Goal: Register for event/course

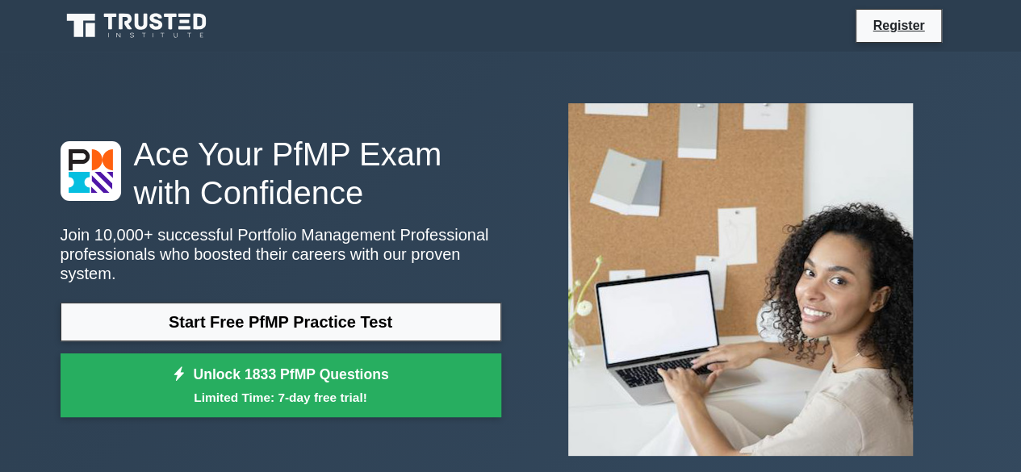
click at [271, 318] on link "Start Free PfMP Practice Test" at bounding box center [281, 322] width 441 height 39
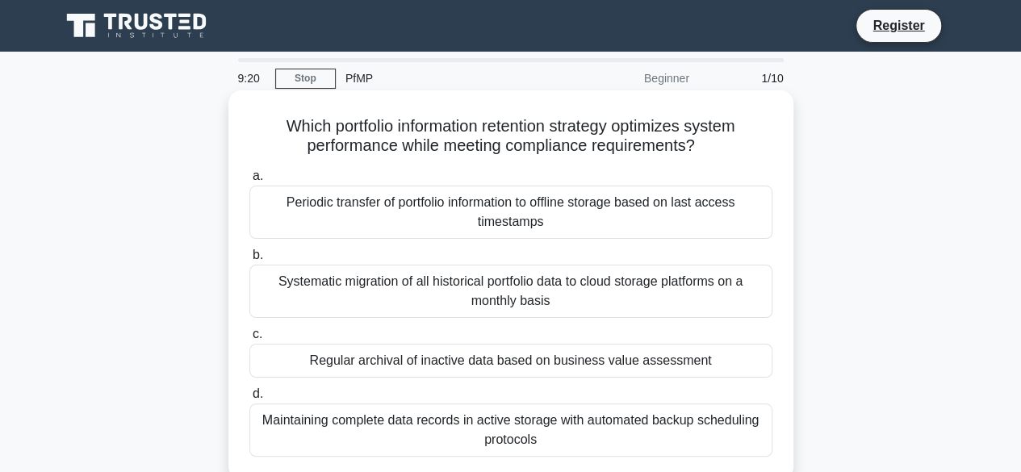
click at [468, 217] on div "Periodic transfer of portfolio information to offline storage based on last acc…" at bounding box center [510, 212] width 523 height 53
click at [249, 182] on input "a. Periodic transfer of portfolio information to offline storage based on last …" at bounding box center [249, 176] width 0 height 10
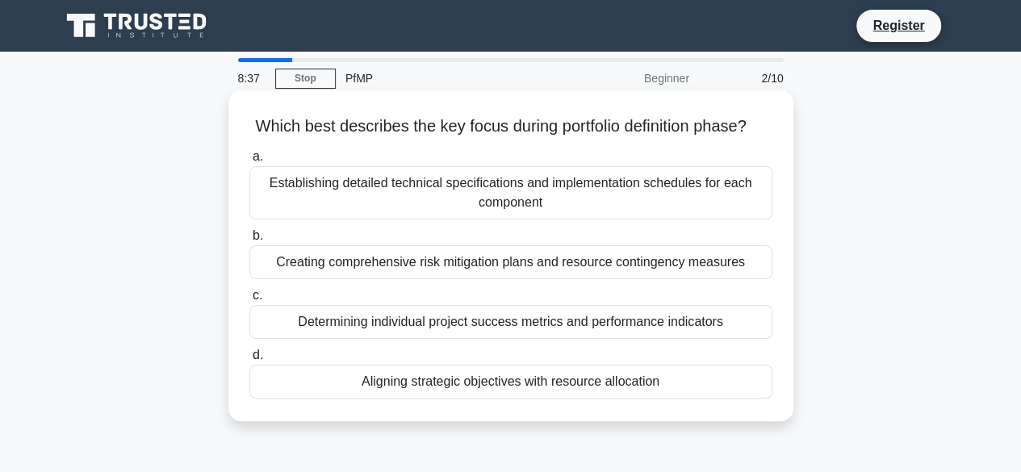
click at [381, 381] on label "d. Aligning strategic objectives with resource allocation" at bounding box center [510, 371] width 523 height 53
click at [249, 361] on input "d. Aligning strategic objectives with resource allocation" at bounding box center [249, 355] width 0 height 10
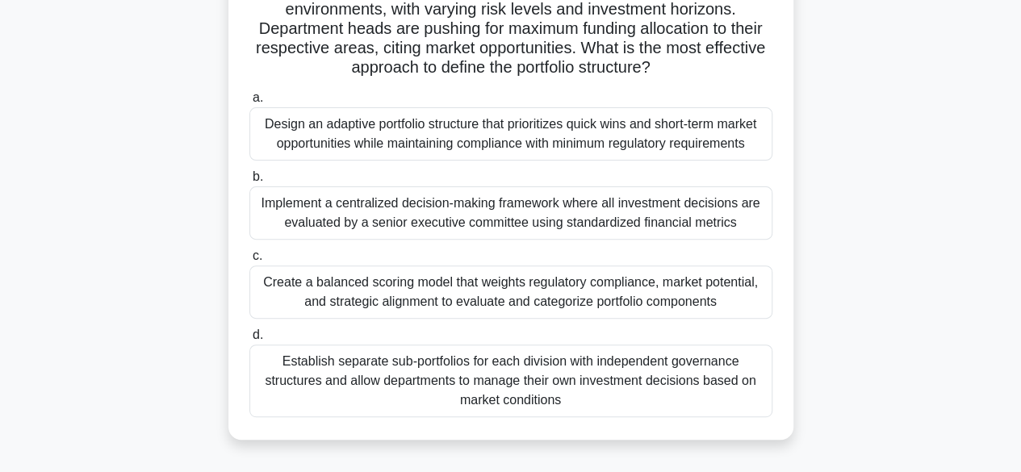
scroll to position [174, 0]
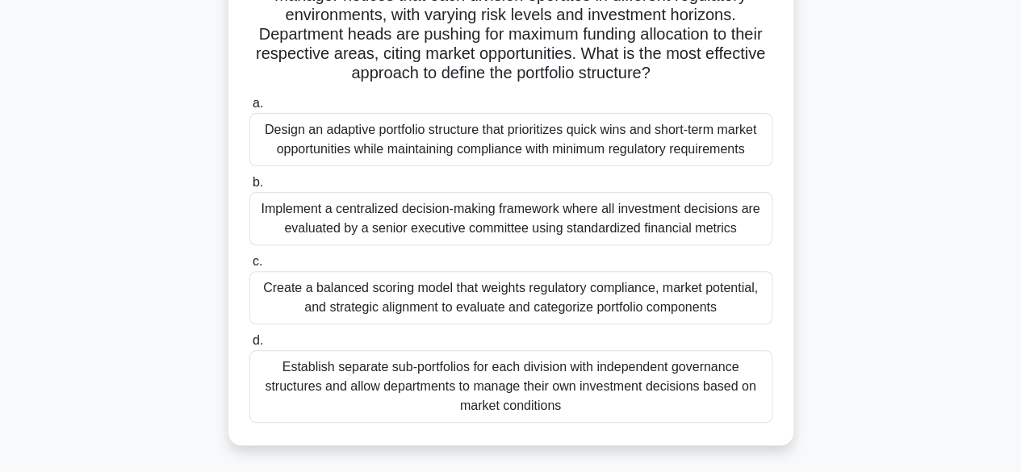
click at [952, 224] on div "A technology conglomerate is diversifying into multiple sectors including AI, b…" at bounding box center [511, 193] width 920 height 544
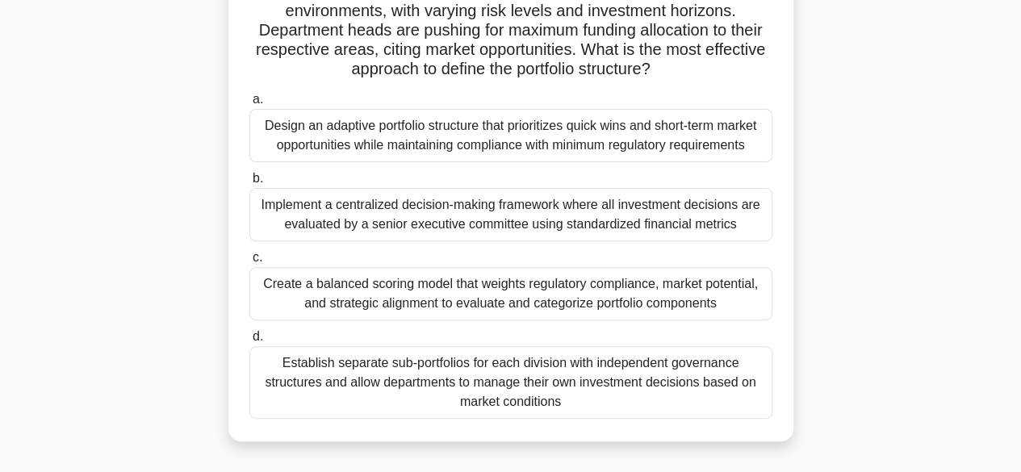
click at [278, 141] on div "Design an adaptive portfolio structure that prioritizes quick wins and short-te…" at bounding box center [510, 135] width 523 height 53
click at [249, 105] on input "a. Design an adaptive portfolio structure that prioritizes quick wins and short…" at bounding box center [249, 99] width 0 height 10
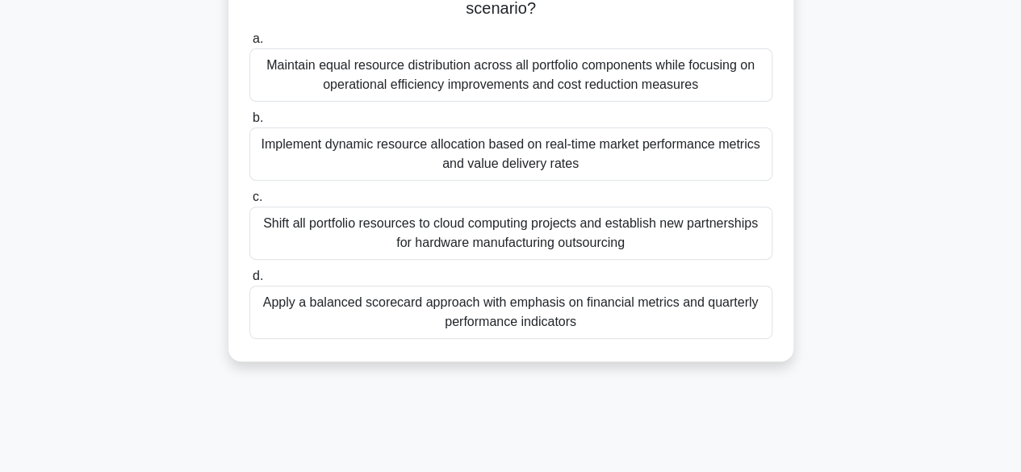
scroll to position [206, 0]
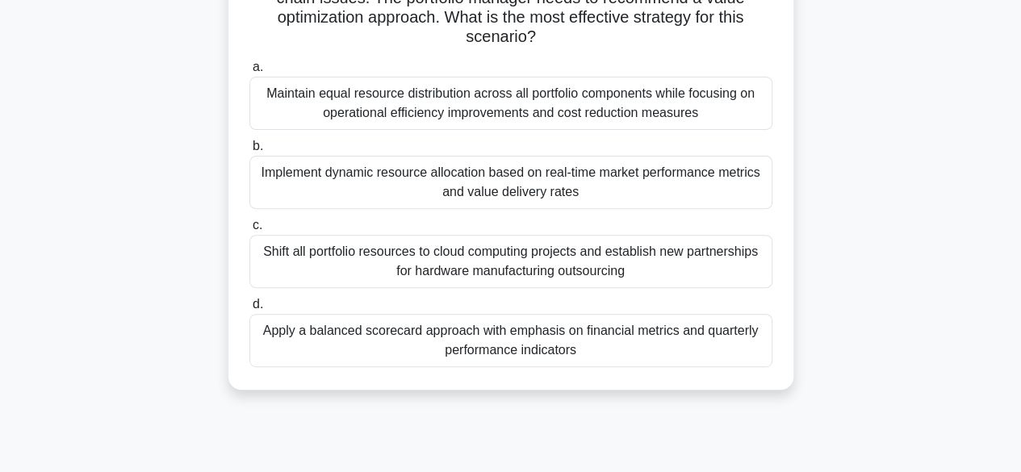
click at [275, 89] on div "Maintain equal resource distribution across all portfolio components while focu…" at bounding box center [510, 103] width 523 height 53
click at [249, 73] on input "a. Maintain equal resource distribution across all portfolio components while f…" at bounding box center [249, 67] width 0 height 10
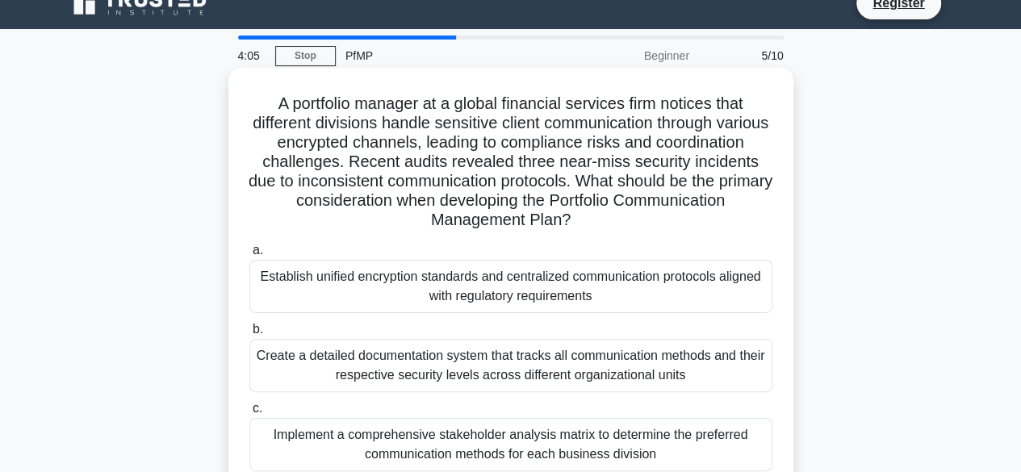
scroll to position [0, 0]
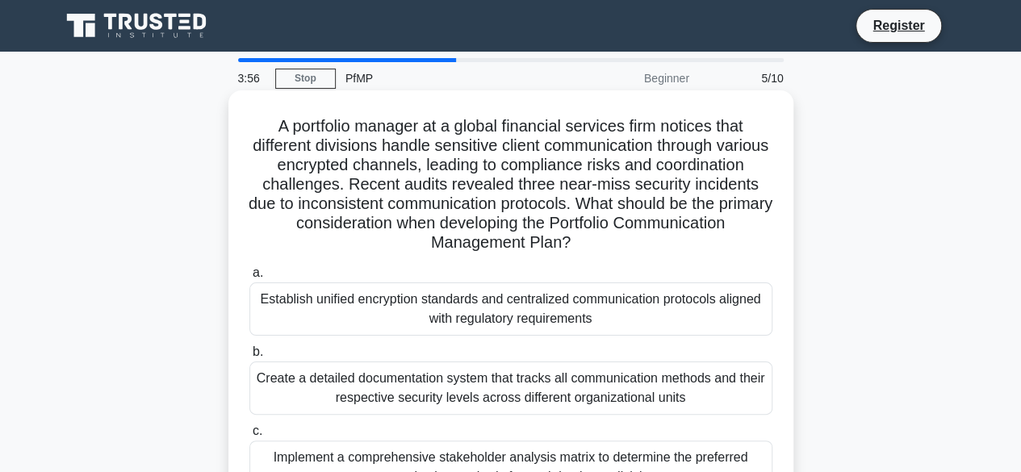
click at [428, 412] on div "Create a detailed documentation system that tracks all communication methods an…" at bounding box center [510, 388] width 523 height 53
click at [249, 358] on input "b. Create a detailed documentation system that tracks all communication methods…" at bounding box center [249, 352] width 0 height 10
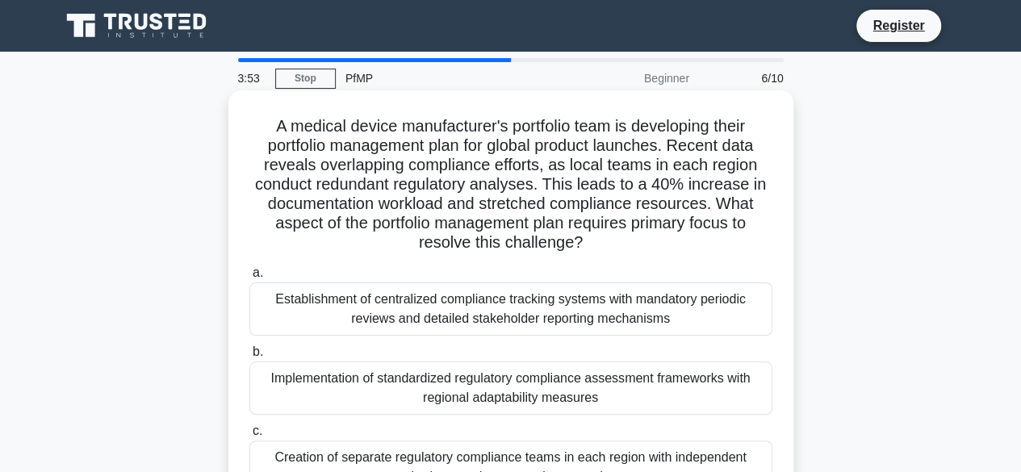
click at [463, 324] on div "Establishment of centralized compliance tracking systems with mandatory periodi…" at bounding box center [510, 308] width 523 height 53
click at [249, 278] on input "a. Establishment of centralized compliance tracking systems with mandatory peri…" at bounding box center [249, 273] width 0 height 10
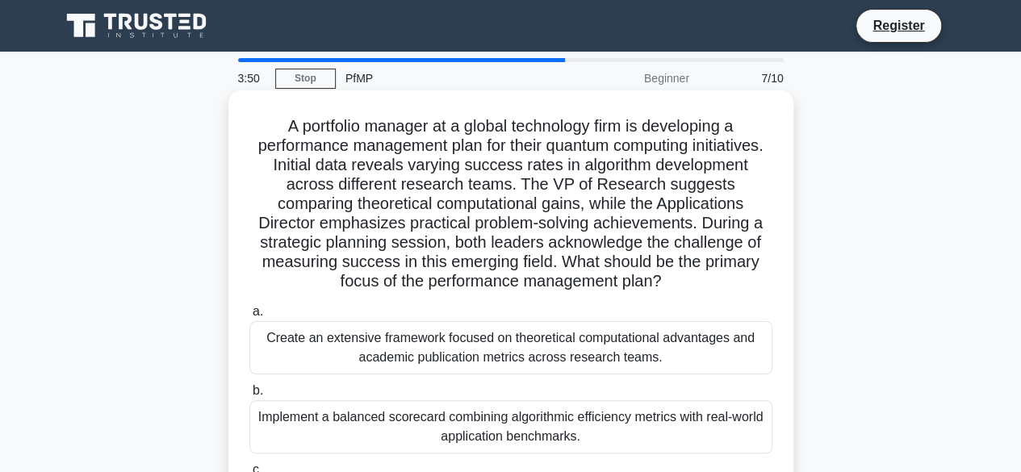
click at [464, 446] on div "Implement a balanced scorecard combining algorithmic efficiency metrics with re…" at bounding box center [510, 426] width 523 height 53
click at [249, 396] on input "b. Implement a balanced scorecard combining algorithmic efficiency metrics with…" at bounding box center [249, 391] width 0 height 10
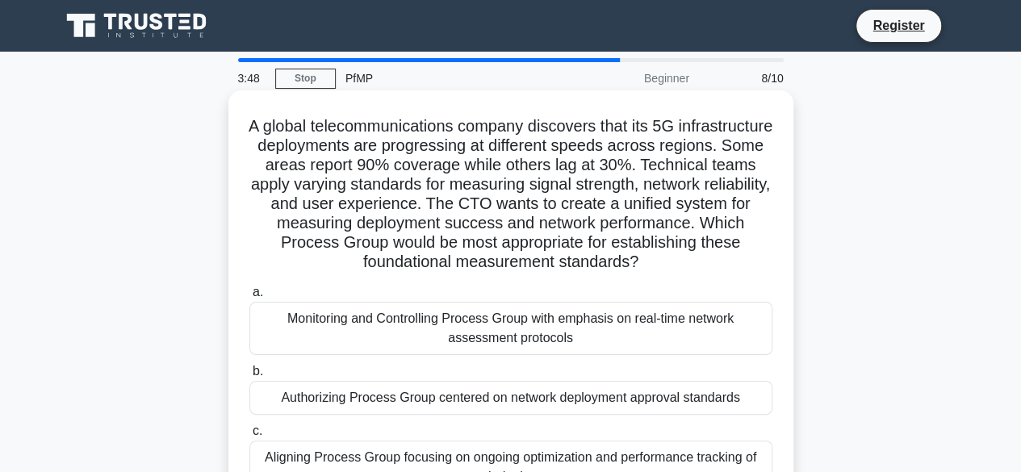
click at [503, 406] on div "Authorizing Process Group centered on network deployment approval standards" at bounding box center [510, 398] width 523 height 34
click at [249, 377] on input "b. Authorizing Process Group centered on network deployment approval standards" at bounding box center [249, 371] width 0 height 10
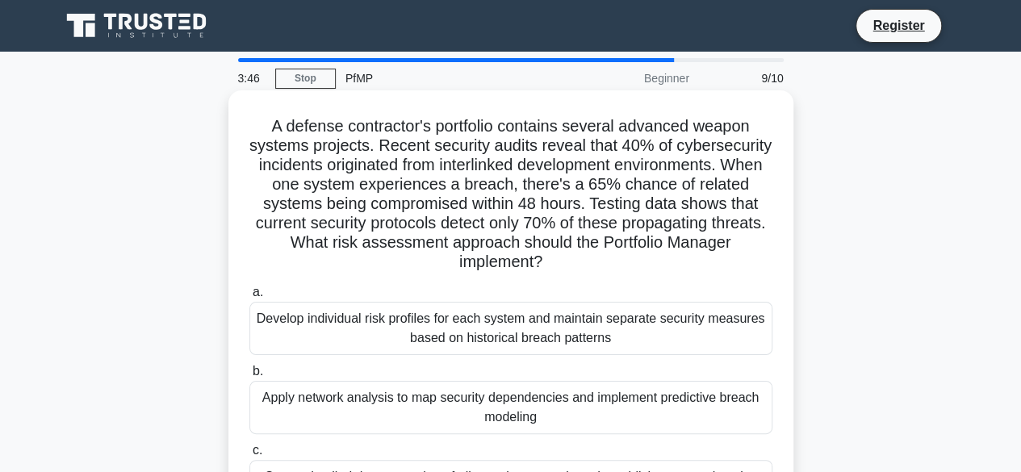
click at [521, 321] on div "Develop individual risk profiles for each system and maintain separate security…" at bounding box center [510, 328] width 523 height 53
click at [249, 298] on input "a. Develop individual risk profiles for each system and maintain separate secur…" at bounding box center [249, 292] width 0 height 10
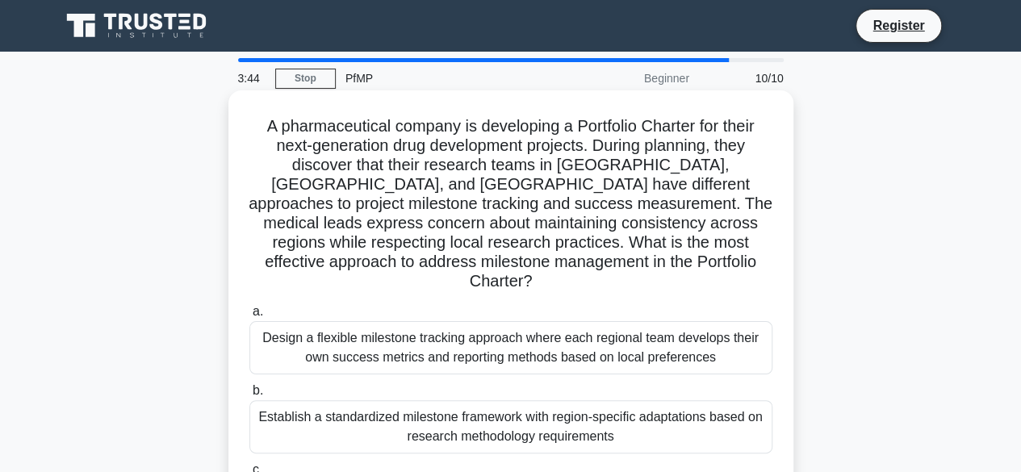
click at [501, 419] on div "Establish a standardized milestone framework with region-specific adaptations b…" at bounding box center [510, 426] width 523 height 53
click at [249, 396] on input "b. Establish a standardized milestone framework with region-specific adaptation…" at bounding box center [249, 391] width 0 height 10
